Goal: Check status: Check status

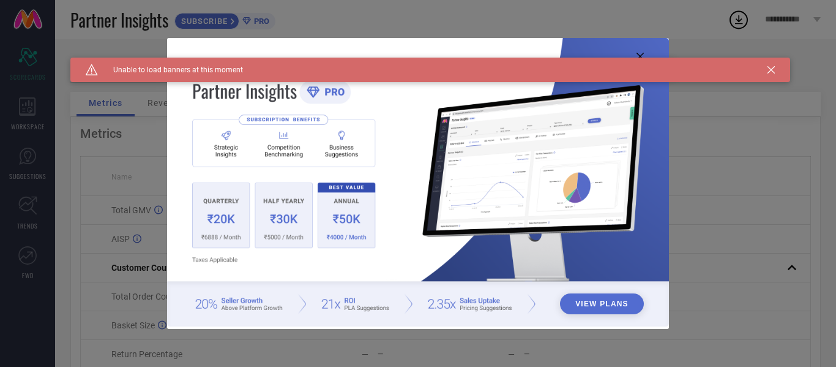
click at [772, 71] on icon at bounding box center [770, 69] width 7 height 7
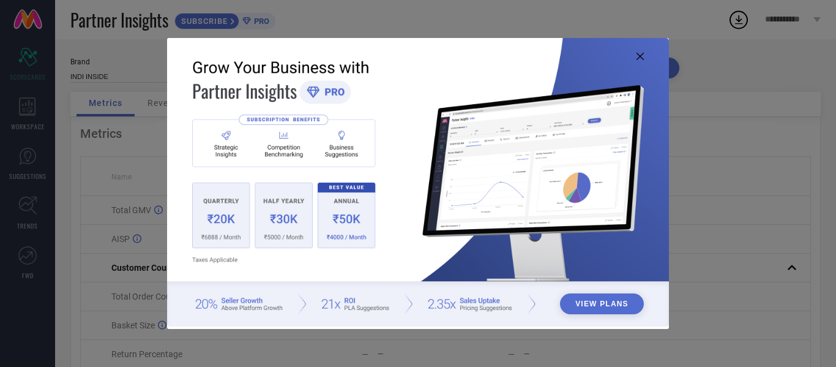
click at [213, 219] on img at bounding box center [418, 182] width 502 height 288
click at [603, 294] on button "View Plans" at bounding box center [602, 303] width 84 height 21
click at [643, 55] on icon at bounding box center [639, 56] width 7 height 7
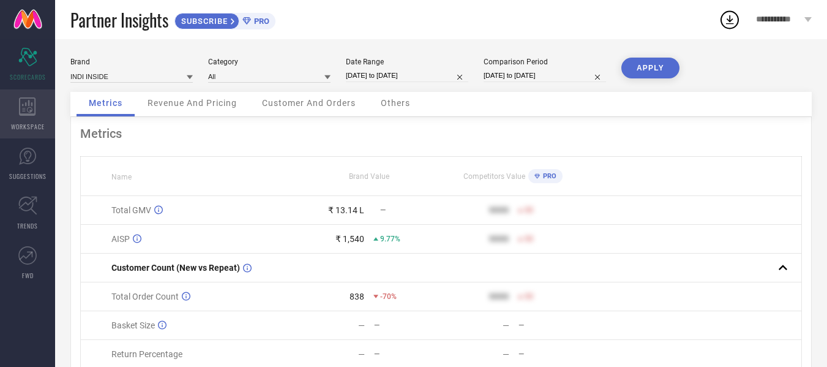
click at [24, 114] on icon at bounding box center [27, 106] width 17 height 18
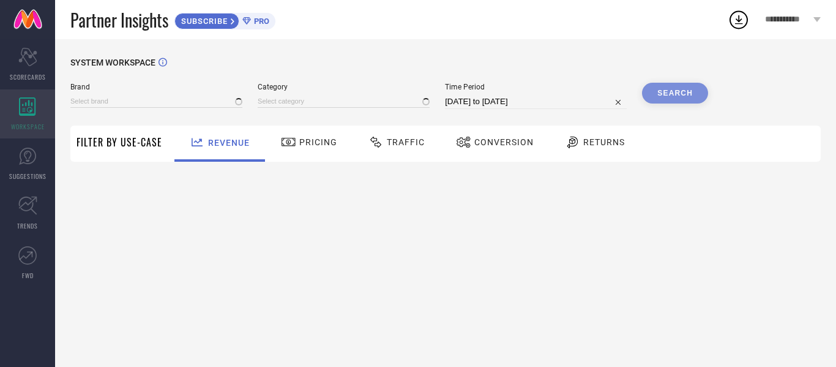
type input "INDI INSIDE"
type input "All"
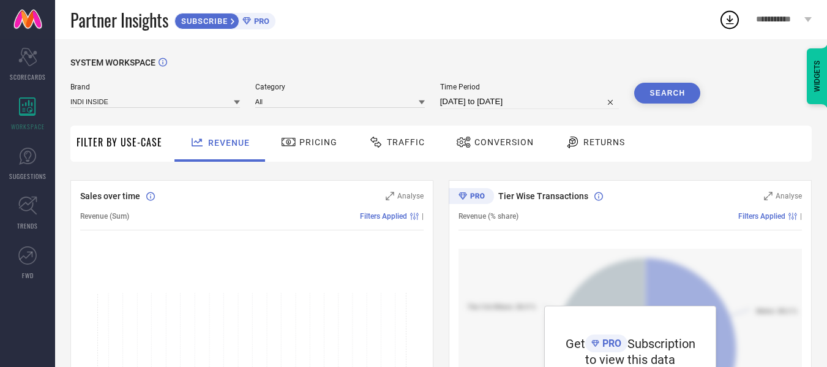
scroll to position [24, 0]
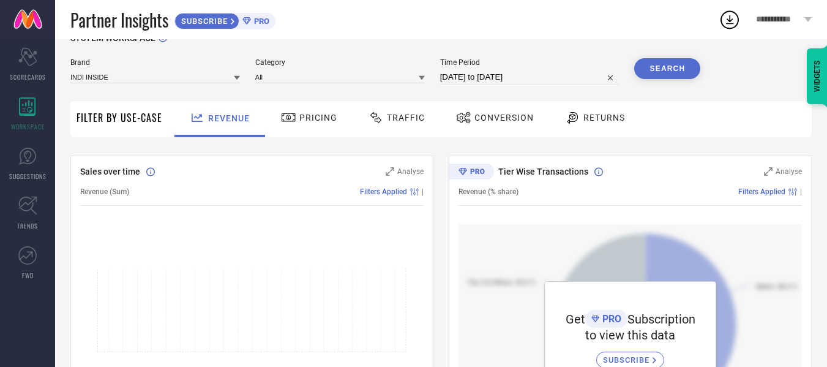
click at [485, 75] on input "[DATE] to [DATE]" at bounding box center [529, 77] width 179 height 15
select select "7"
select select "2025"
select select "8"
select select "2025"
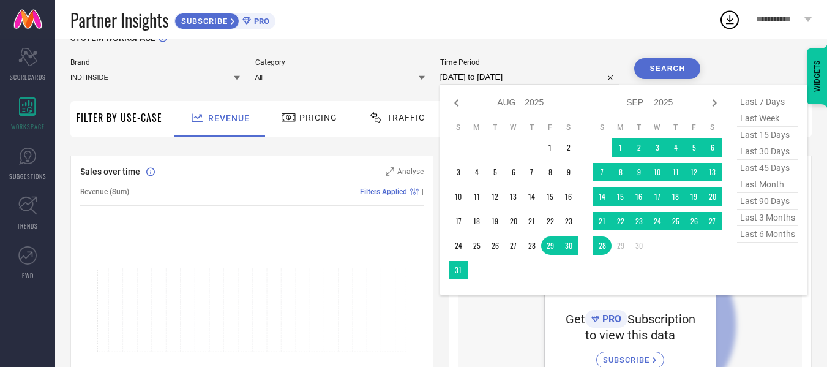
click at [485, 75] on input "[DATE] to [DATE]" at bounding box center [529, 77] width 179 height 15
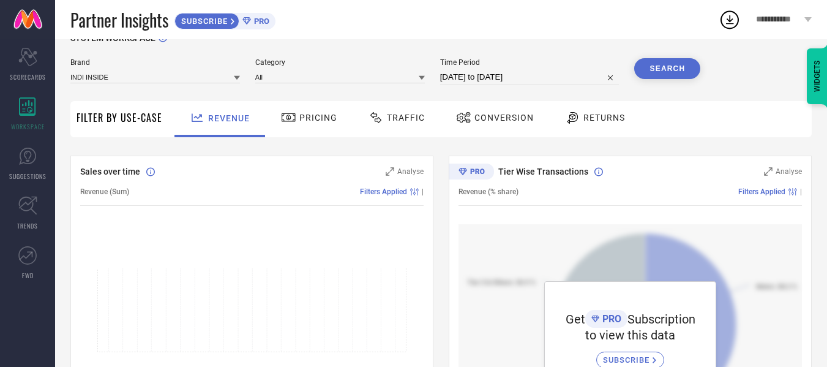
click at [669, 66] on button "Search" at bounding box center [667, 68] width 66 height 21
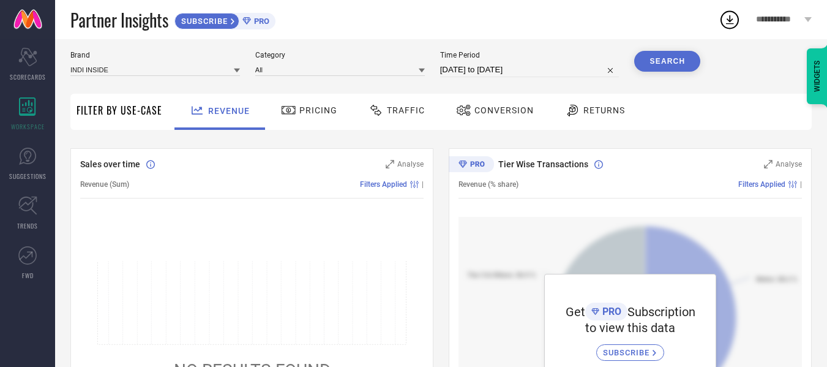
scroll to position [19, 0]
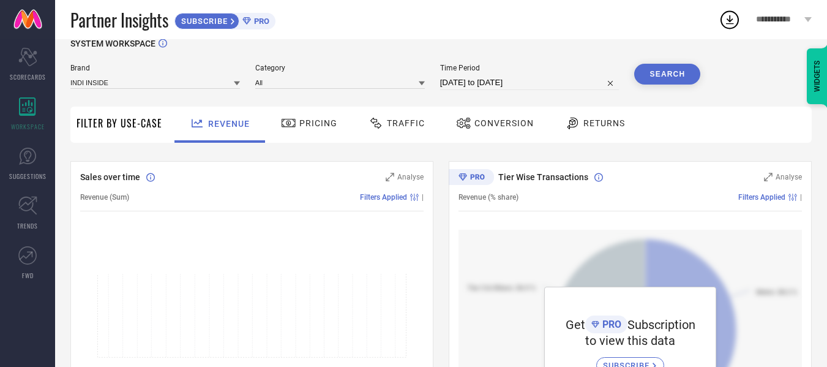
click at [307, 135] on div "Pricing" at bounding box center [309, 124] width 87 height 36
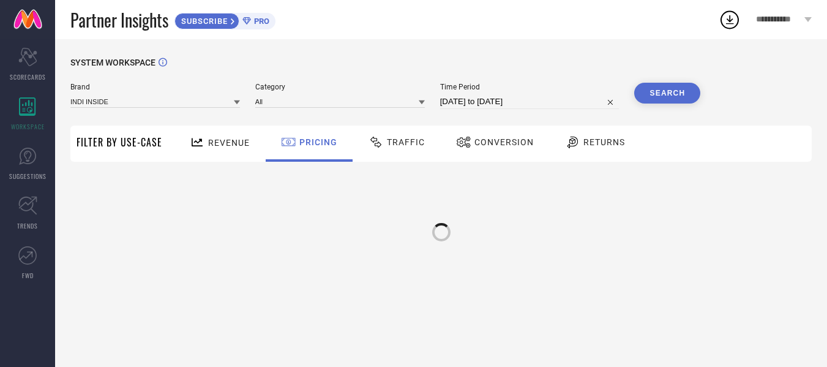
scroll to position [0, 0]
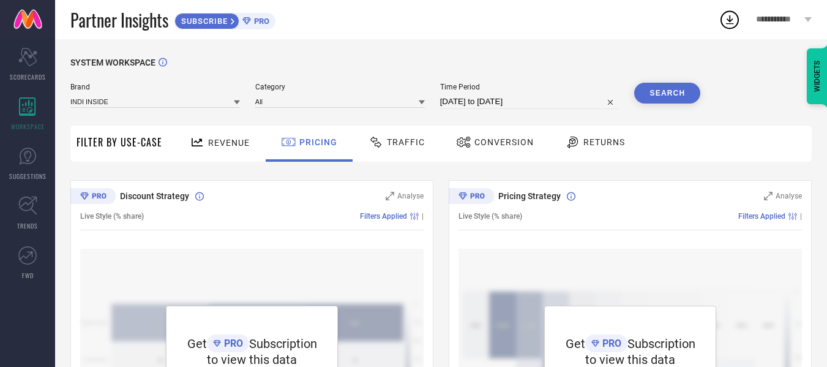
click at [411, 146] on span "Traffic" at bounding box center [406, 142] width 38 height 10
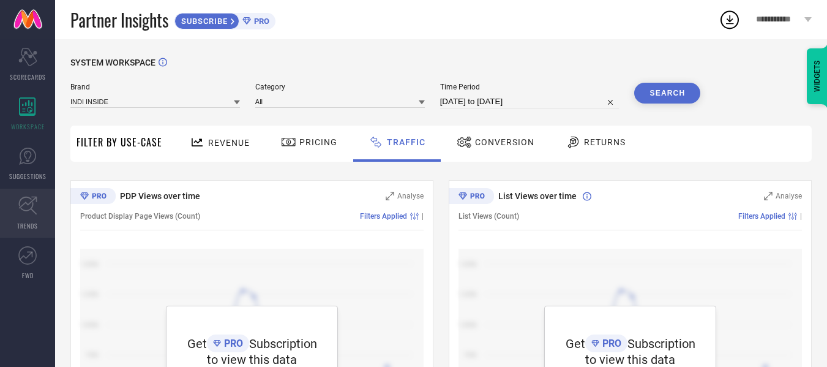
click at [27, 216] on link "TRENDS" at bounding box center [27, 212] width 55 height 49
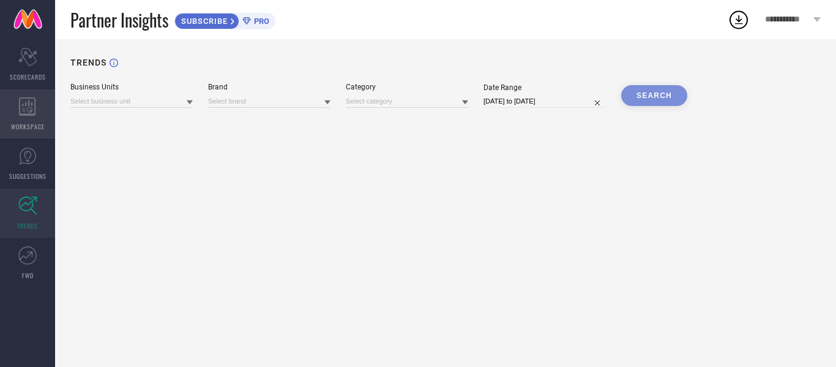
click at [23, 105] on icon at bounding box center [27, 106] width 17 height 18
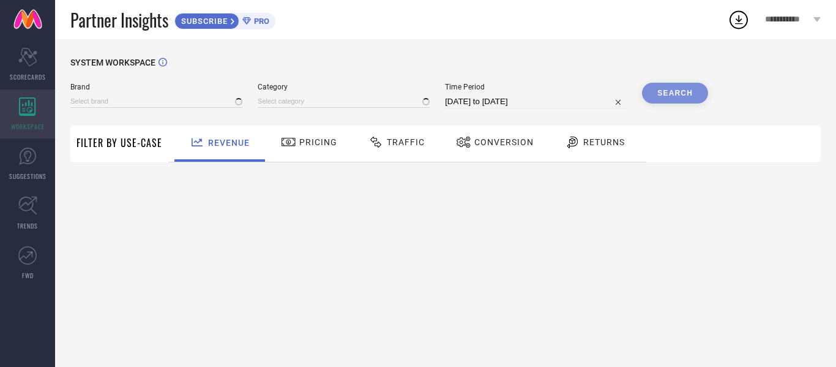
type input "INDI INSIDE"
type input "All"
